Goal: Task Accomplishment & Management: Use online tool/utility

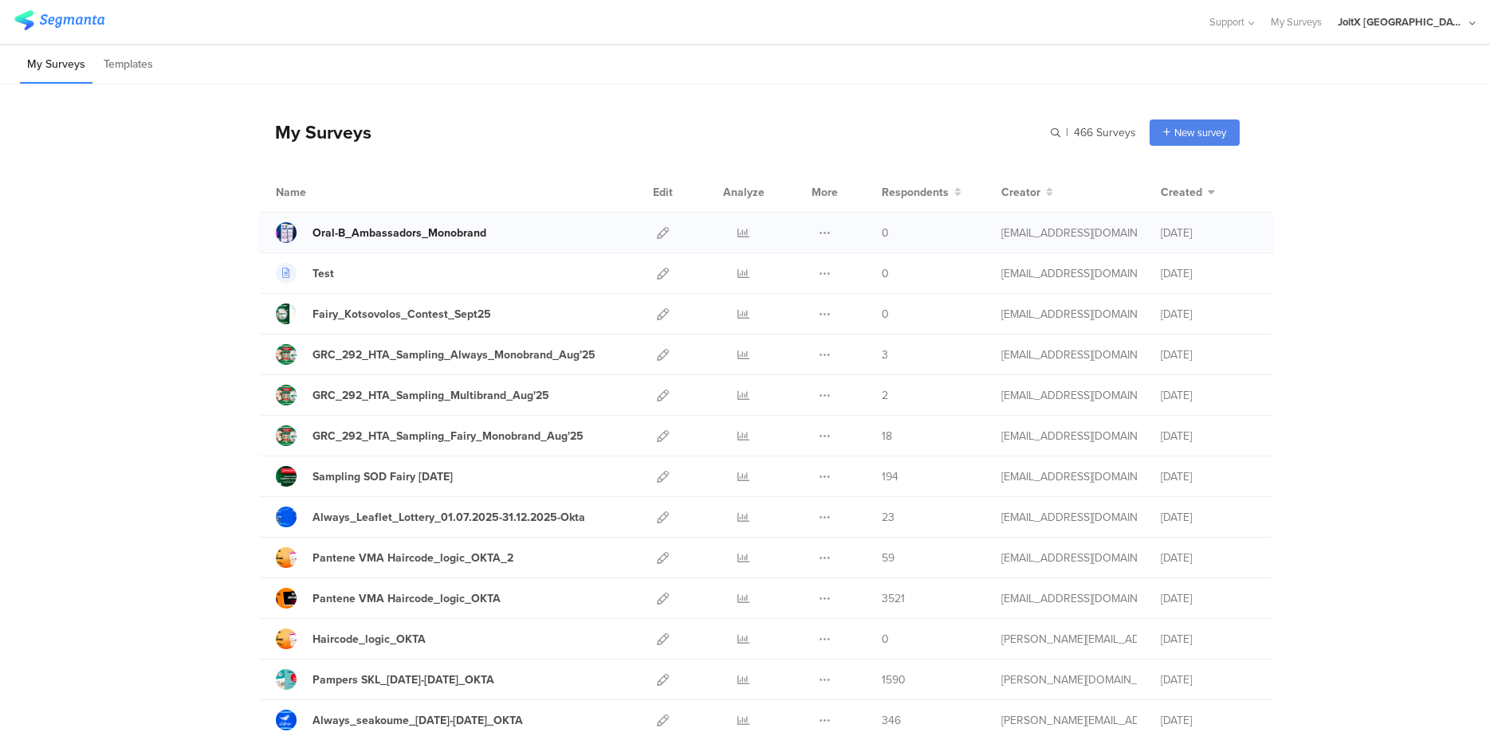
click at [435, 231] on div "Oral-B_Ambassadors_Monobrand" at bounding box center [399, 233] width 174 height 17
click at [822, 232] on icon at bounding box center [825, 233] width 12 height 12
click at [661, 234] on icon at bounding box center [663, 233] width 12 height 12
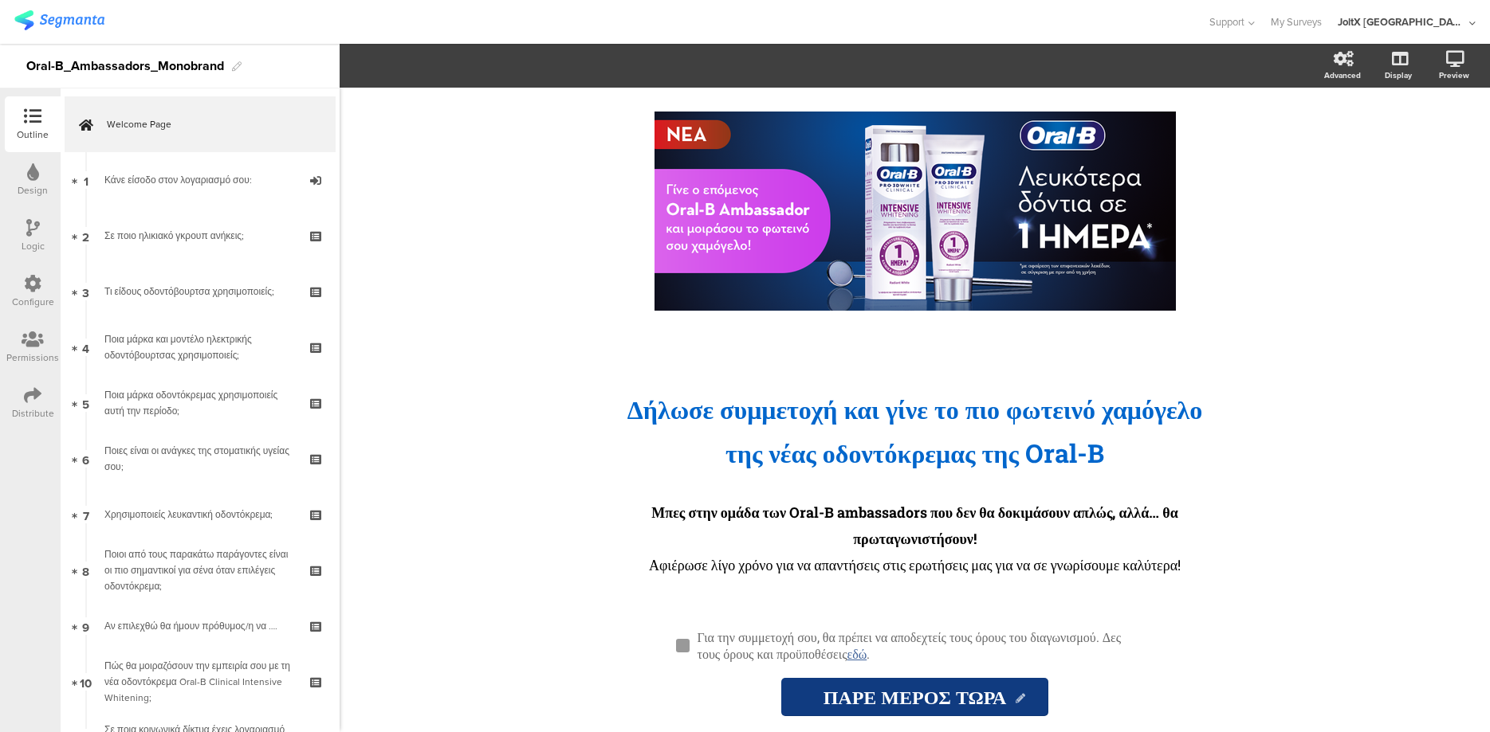
click at [20, 398] on div "Distribute" at bounding box center [33, 403] width 56 height 56
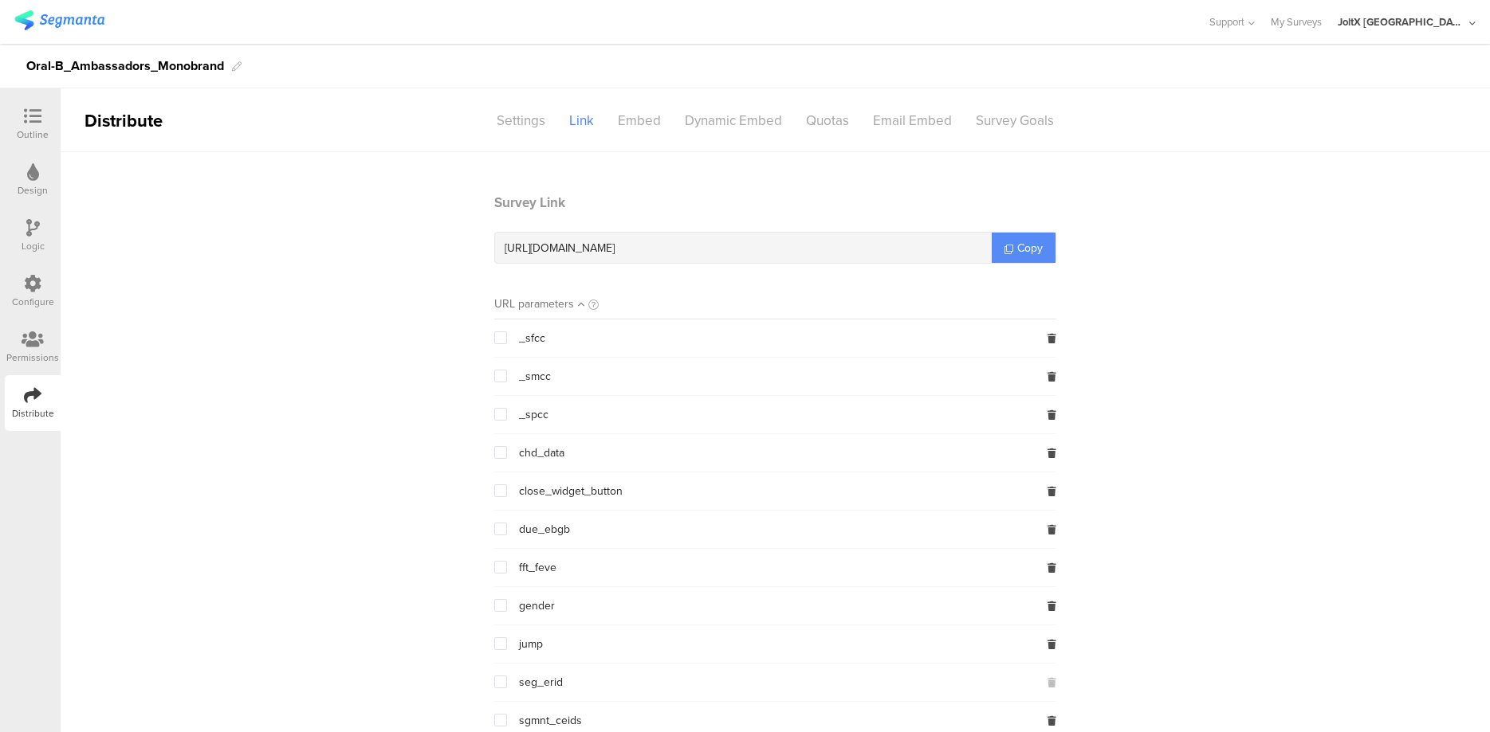
click at [1033, 249] on span "Copy" at bounding box center [1030, 248] width 26 height 17
